Goal: Check status

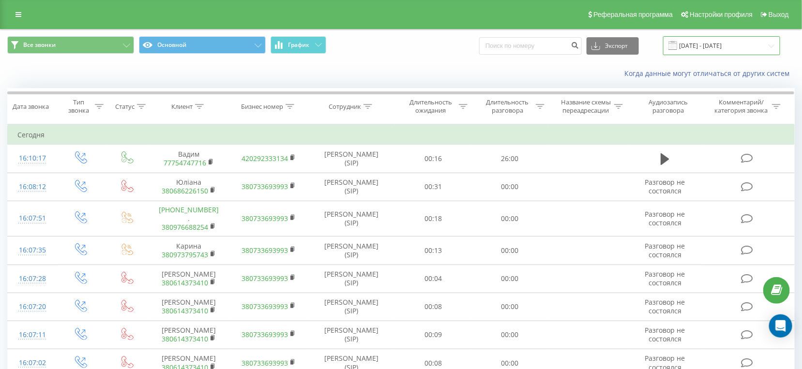
click at [704, 43] on input "23.08.2025 - 23.09.2025" at bounding box center [721, 45] width 117 height 19
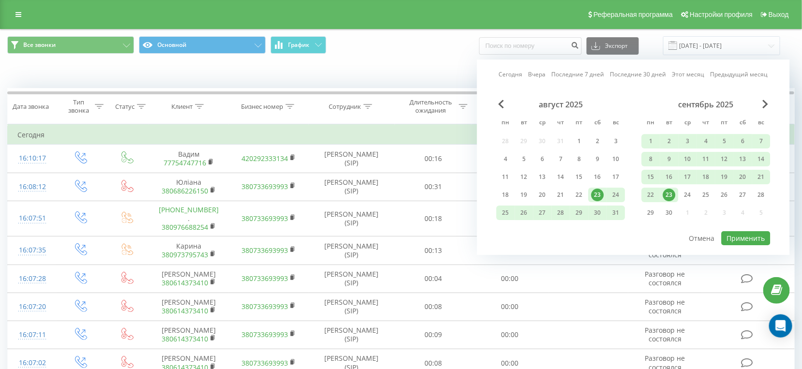
click at [670, 198] on div "23" at bounding box center [669, 195] width 13 height 13
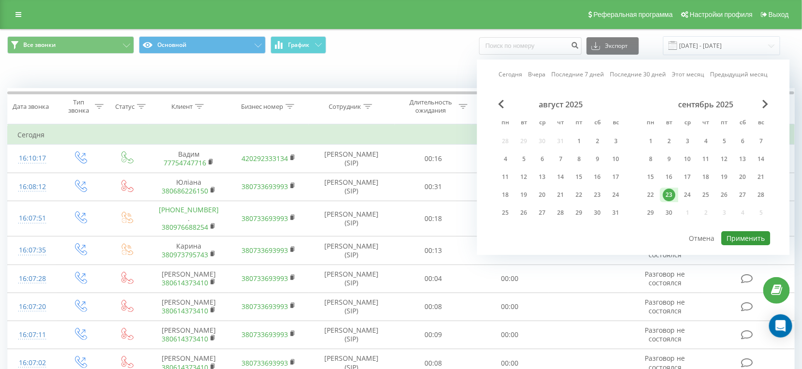
click at [761, 233] on button "Применить" at bounding box center [745, 238] width 49 height 14
type input "23.09.2025 - 23.09.2025"
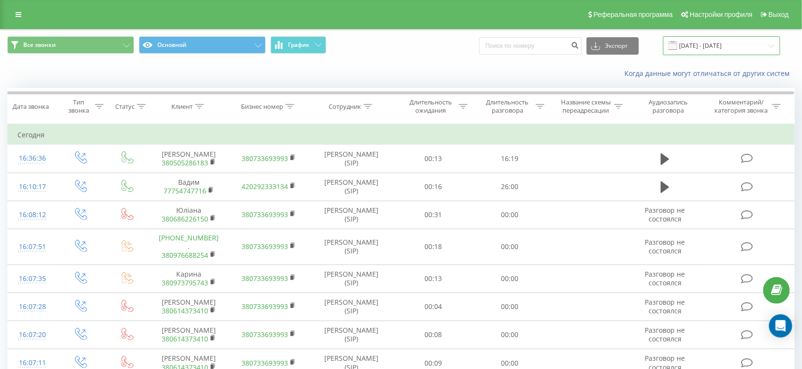
click at [702, 43] on input "23.09.2025 - 23.09.2025" at bounding box center [721, 45] width 117 height 19
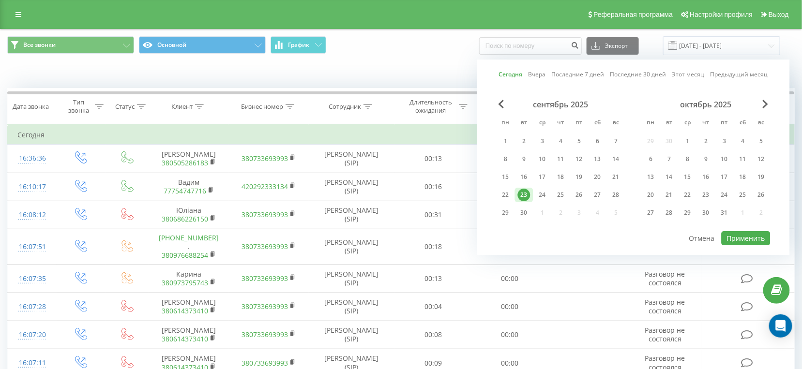
drag, startPoint x: 459, startPoint y: 70, endPoint x: 480, endPoint y: 75, distance: 21.3
click at [460, 70] on div "Когда данные могут отличаться от других систем" at bounding box center [551, 74] width 500 height 10
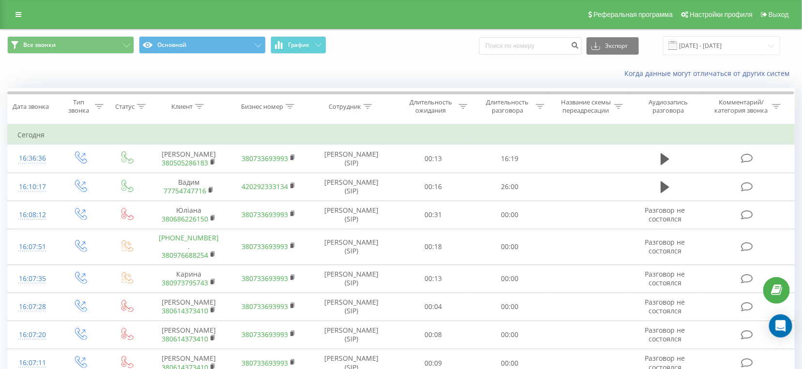
click at [677, 42] on span at bounding box center [672, 45] width 9 height 9
click at [695, 44] on input "23.09.2025 - 23.09.2025" at bounding box center [721, 45] width 117 height 19
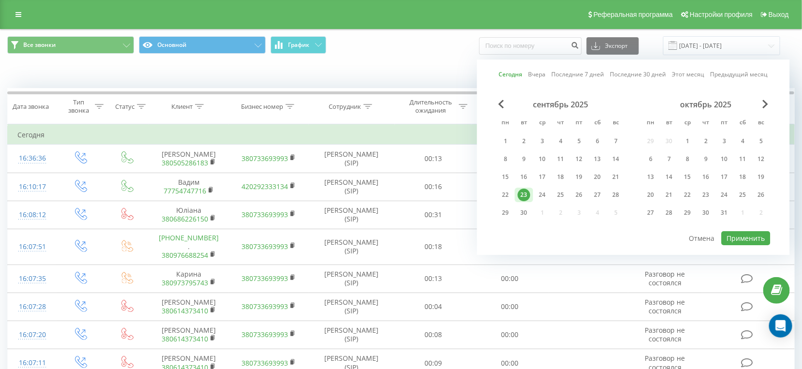
click at [527, 196] on div "23" at bounding box center [524, 195] width 13 height 13
click at [733, 238] on button "Применить" at bounding box center [745, 238] width 49 height 14
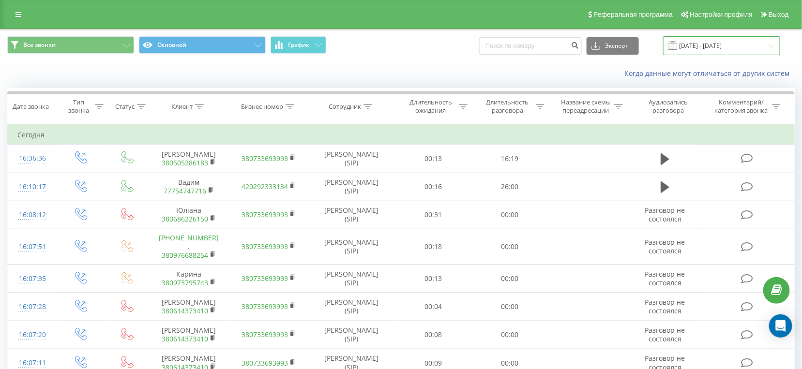
click at [716, 45] on input "23.09.2025 - 23.09.2025" at bounding box center [721, 45] width 117 height 19
click at [432, 77] on div "Когда данные могут отличаться от других систем" at bounding box center [551, 74] width 500 height 10
click at [519, 108] on div "Длительность разговора" at bounding box center [507, 106] width 52 height 16
click at [721, 45] on input "23.09.2025 - 23.09.2025" at bounding box center [721, 45] width 117 height 19
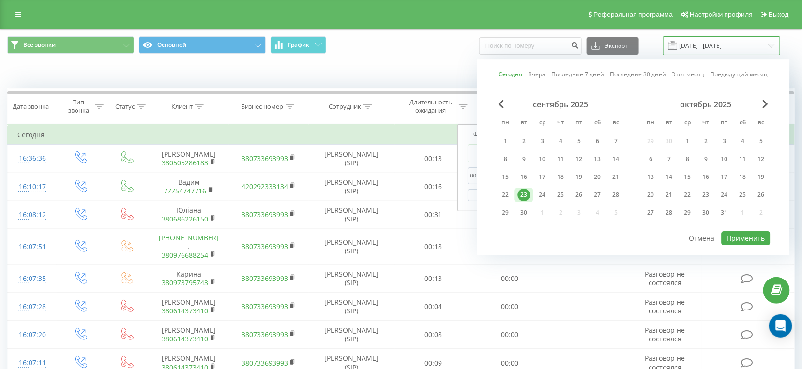
click at [719, 50] on input "23.09.2025 - 23.09.2025" at bounding box center [721, 45] width 117 height 19
click at [419, 77] on div "Когда данные могут отличаться от других систем" at bounding box center [551, 74] width 500 height 10
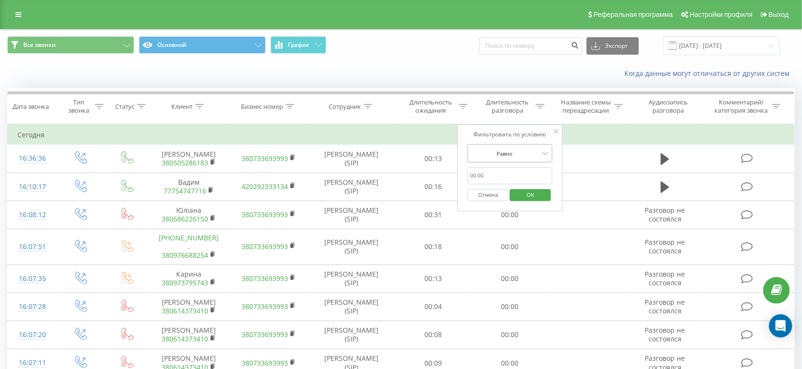
click at [528, 156] on div at bounding box center [504, 153] width 69 height 9
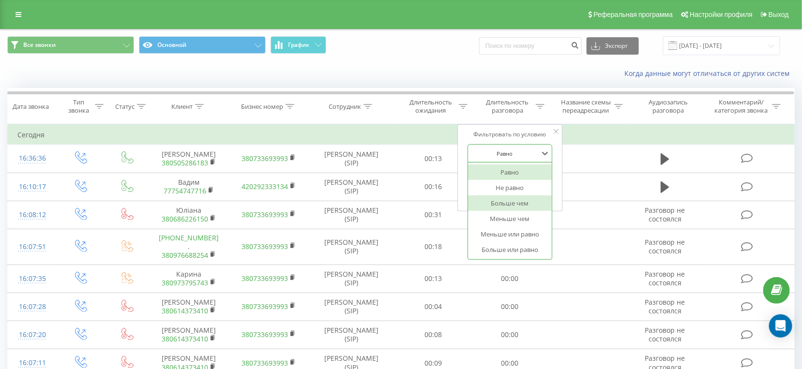
click at [519, 200] on div "Больше чем" at bounding box center [510, 202] width 84 height 15
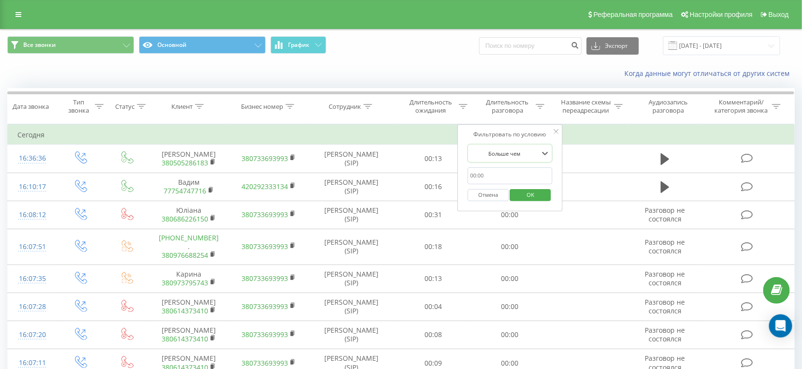
click at [513, 180] on input "text" at bounding box center [509, 175] width 85 height 17
type input "28"
click at [527, 196] on span "OK" at bounding box center [530, 194] width 27 height 15
